Goal: Entertainment & Leisure: Consume media (video, audio)

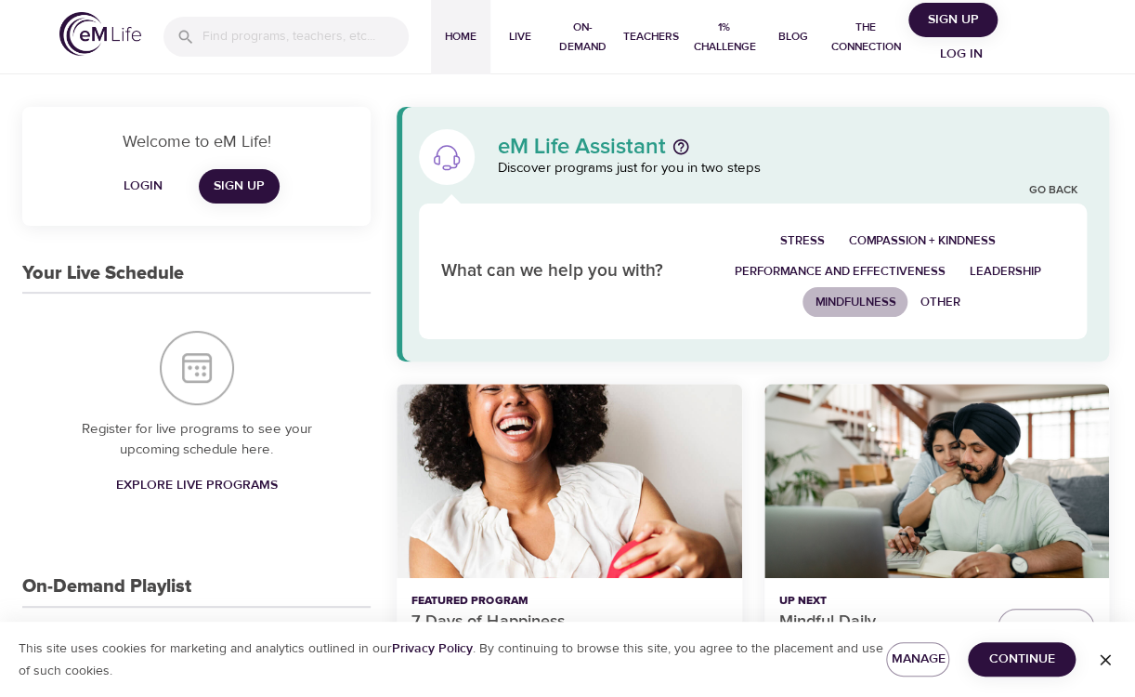
click at [840, 304] on span "Mindfulness" at bounding box center [854, 302] width 81 height 21
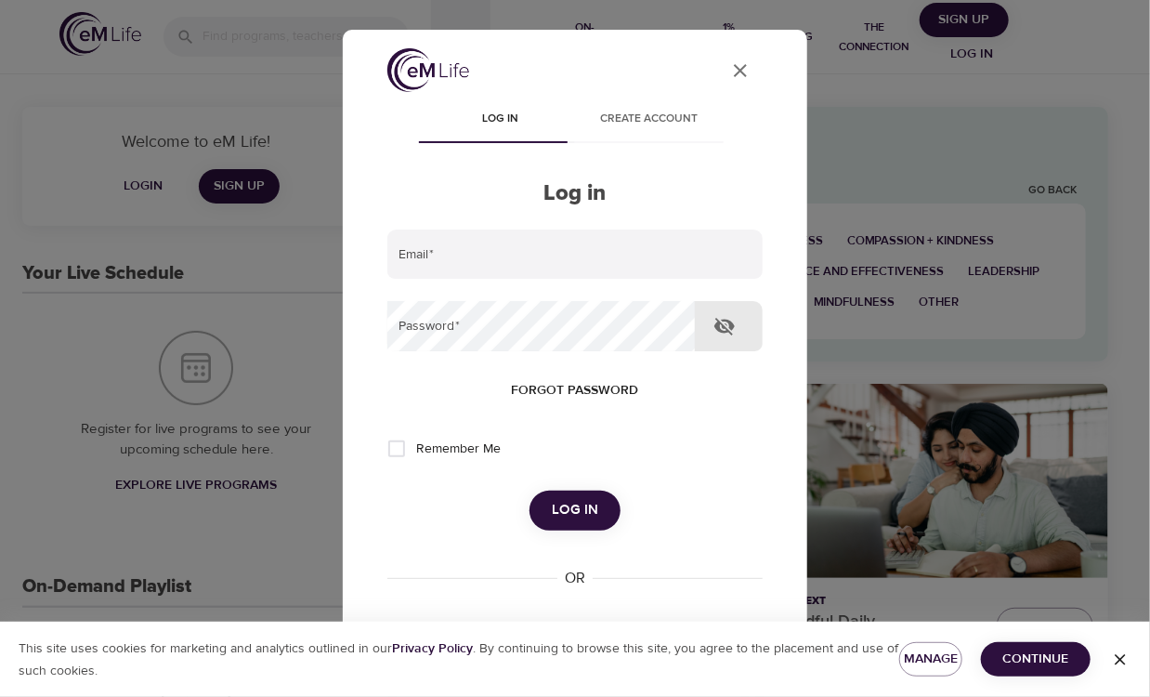
type input "[EMAIL_ADDRESS][DOMAIN_NAME]"
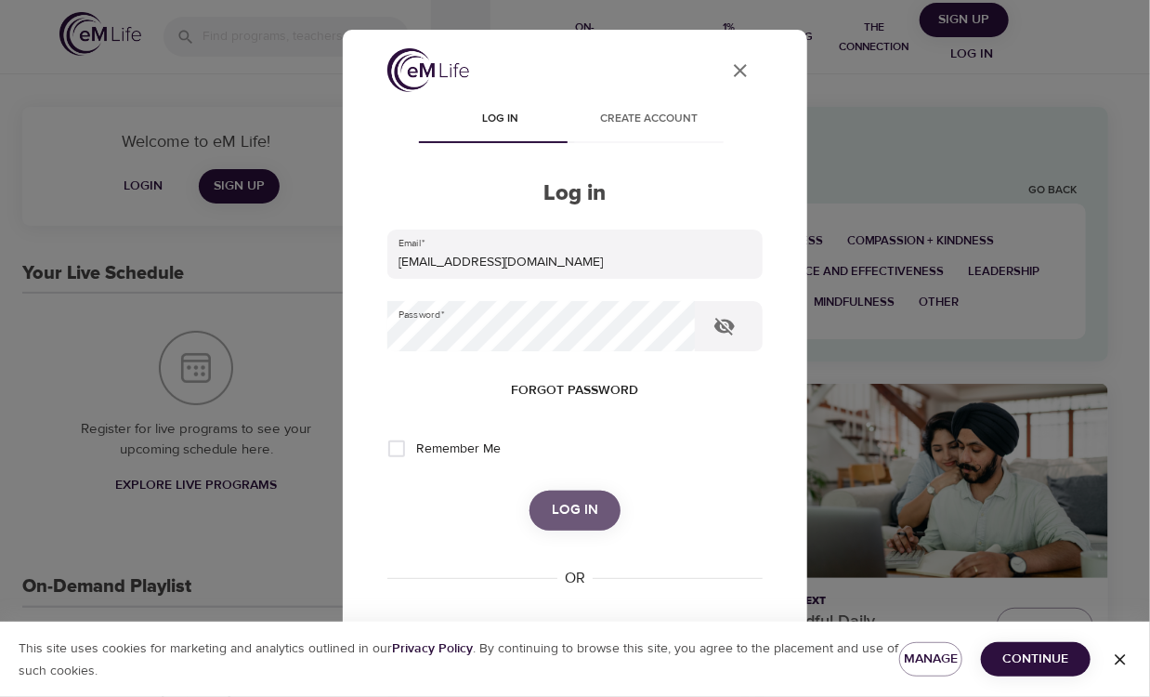
click at [559, 524] on button "Log in" at bounding box center [574, 509] width 91 height 39
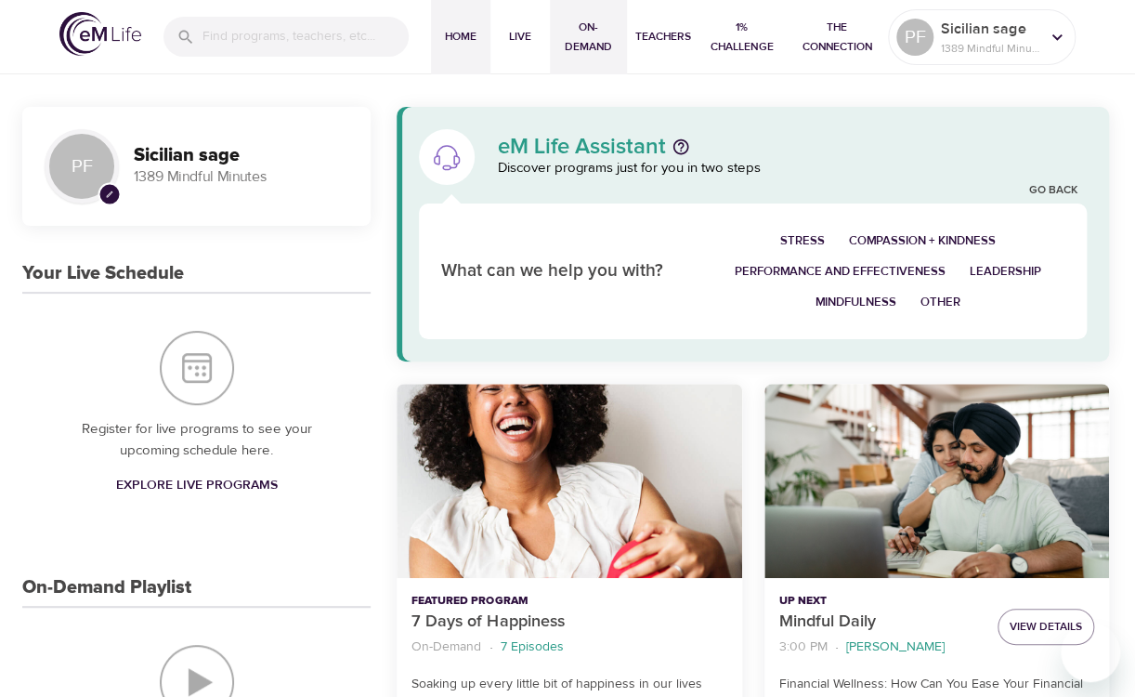
click at [586, 35] on span "On-Demand" at bounding box center [588, 37] width 62 height 39
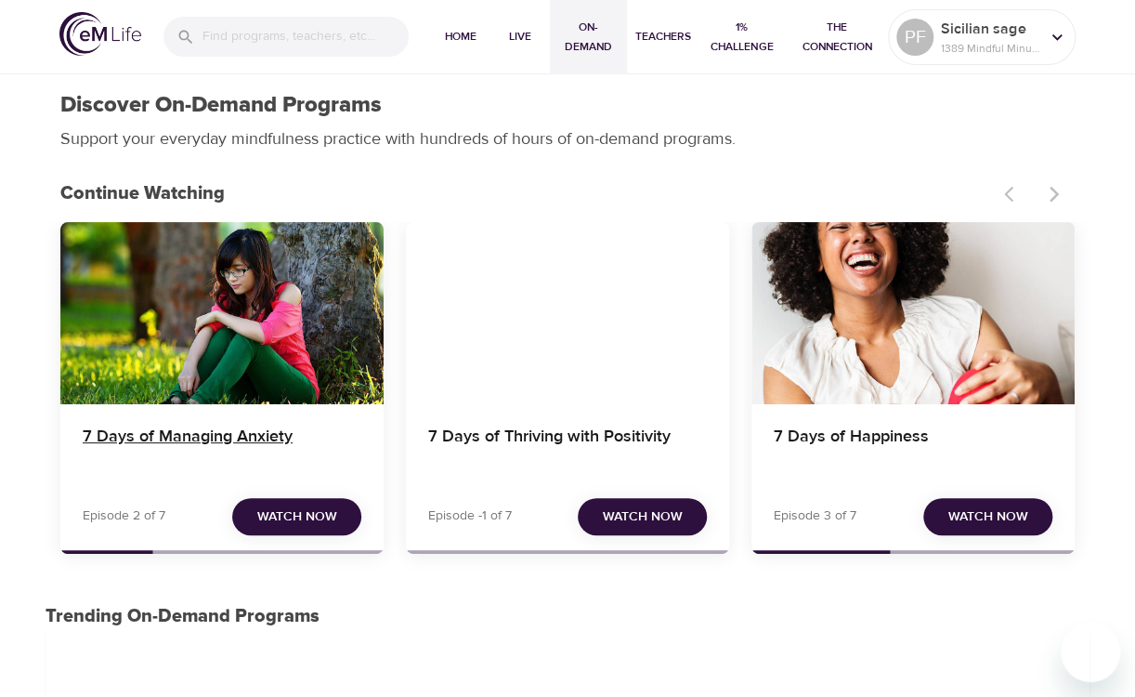
click at [269, 438] on h4 "7 Days of Managing Anxiety" at bounding box center [222, 448] width 279 height 45
